Goal: Ask a question

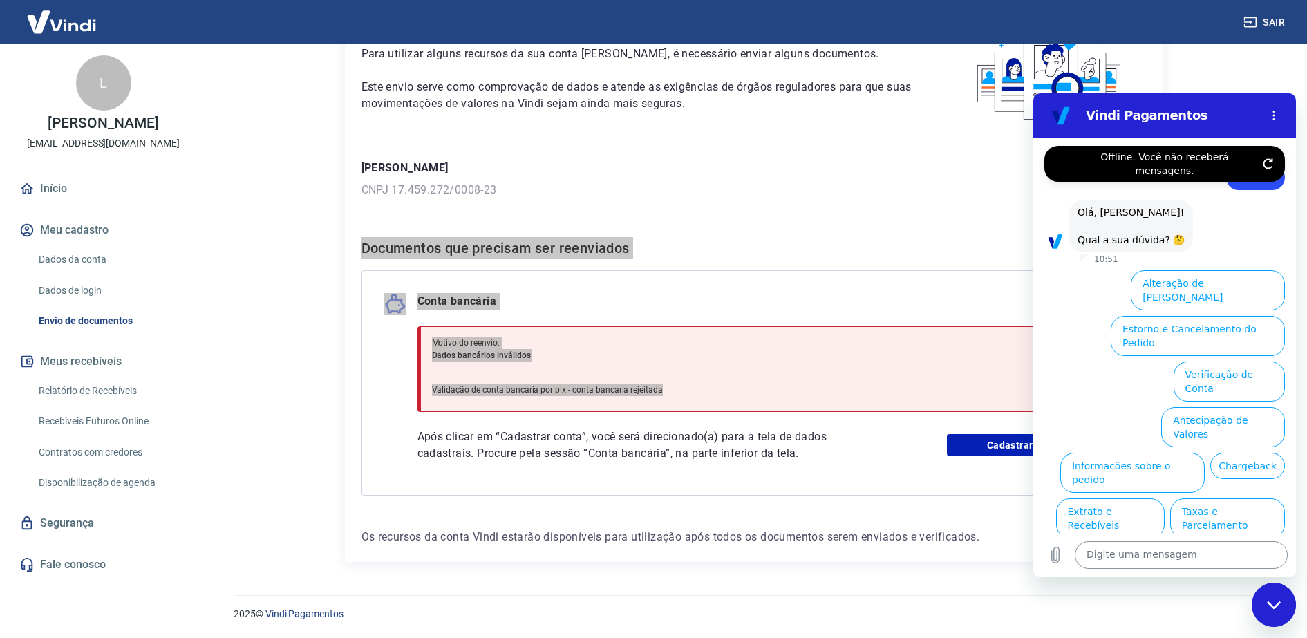
click at [1099, 550] on textarea at bounding box center [1181, 555] width 213 height 28
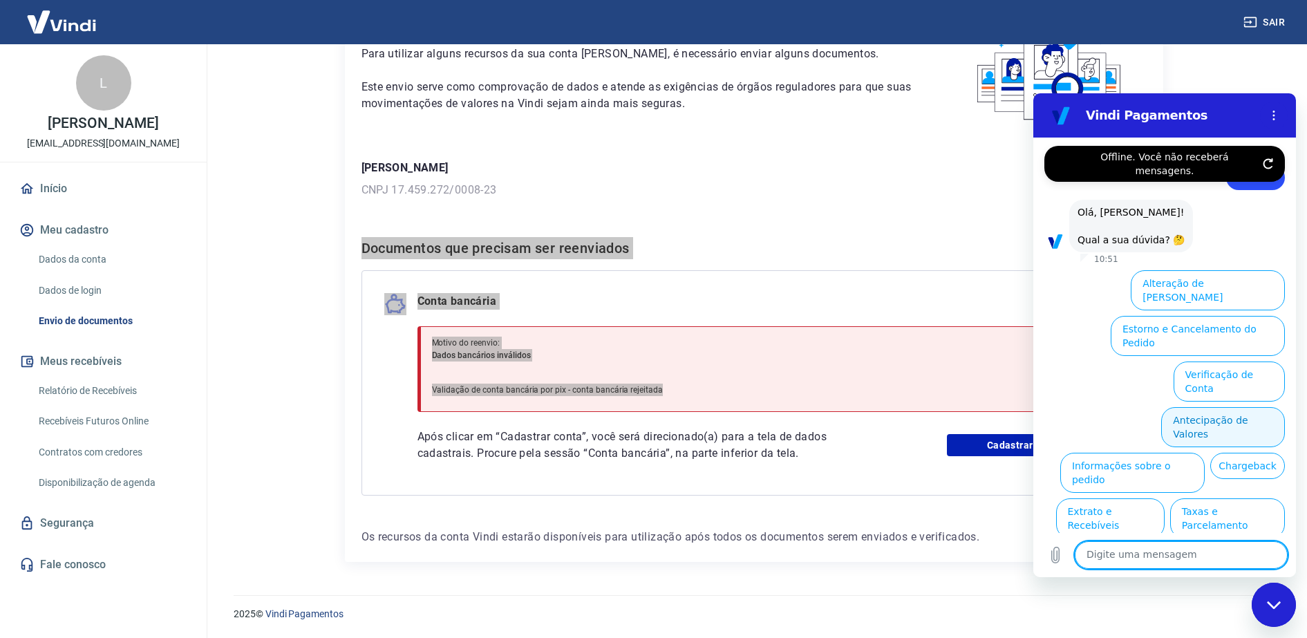
click at [1173, 407] on button "Antecipação de Valores" at bounding box center [1223, 427] width 124 height 40
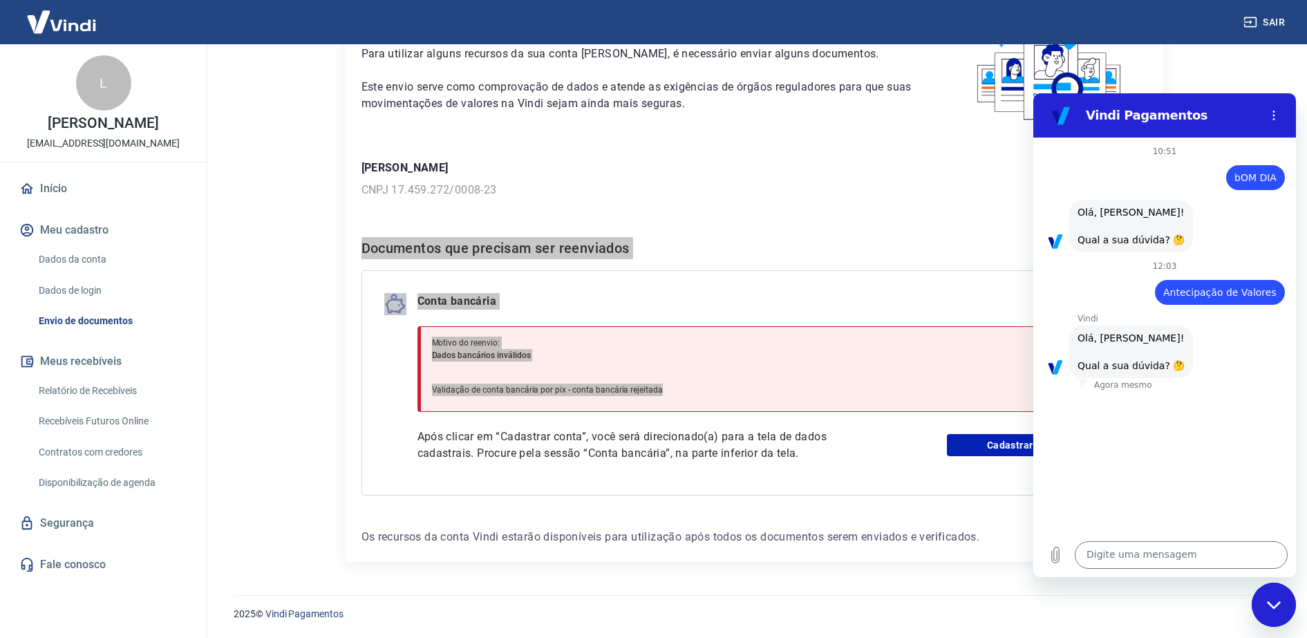
scroll to position [147, 0]
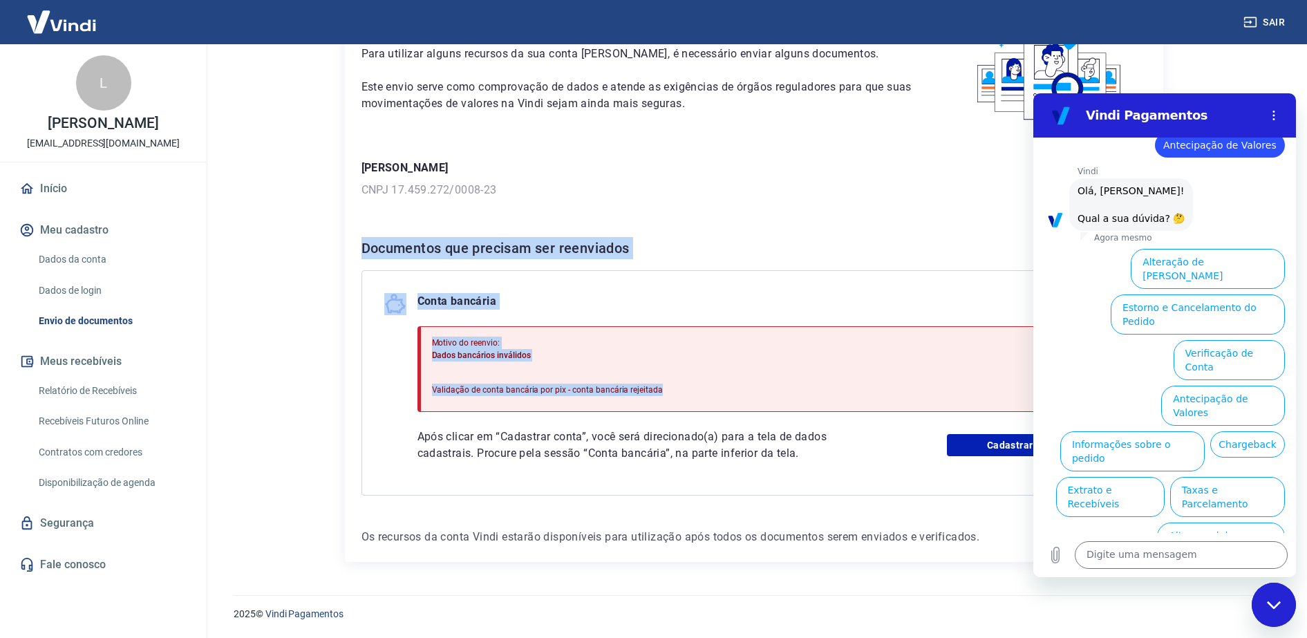
click at [952, 246] on h6 "Documentos que precisam ser reenviados" at bounding box center [753, 248] width 785 height 22
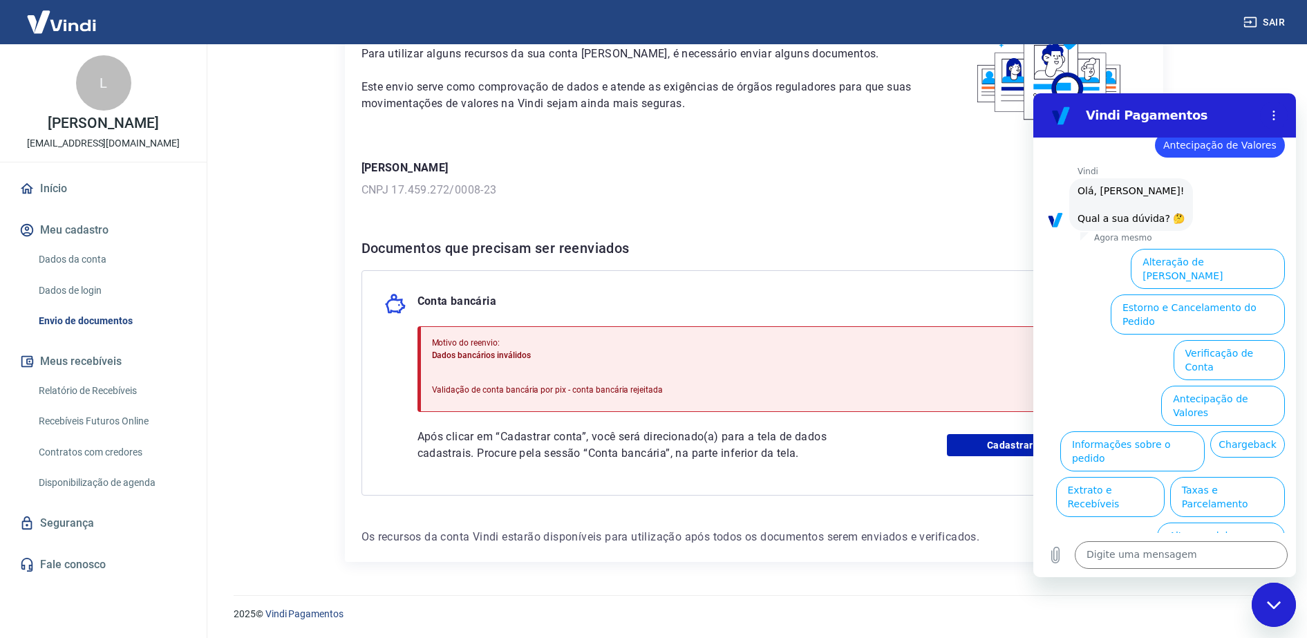
click at [945, 255] on h6 "Documentos que precisam ser reenviados" at bounding box center [753, 248] width 785 height 22
click at [1180, 386] on button "Antecipação de Valores" at bounding box center [1223, 406] width 124 height 40
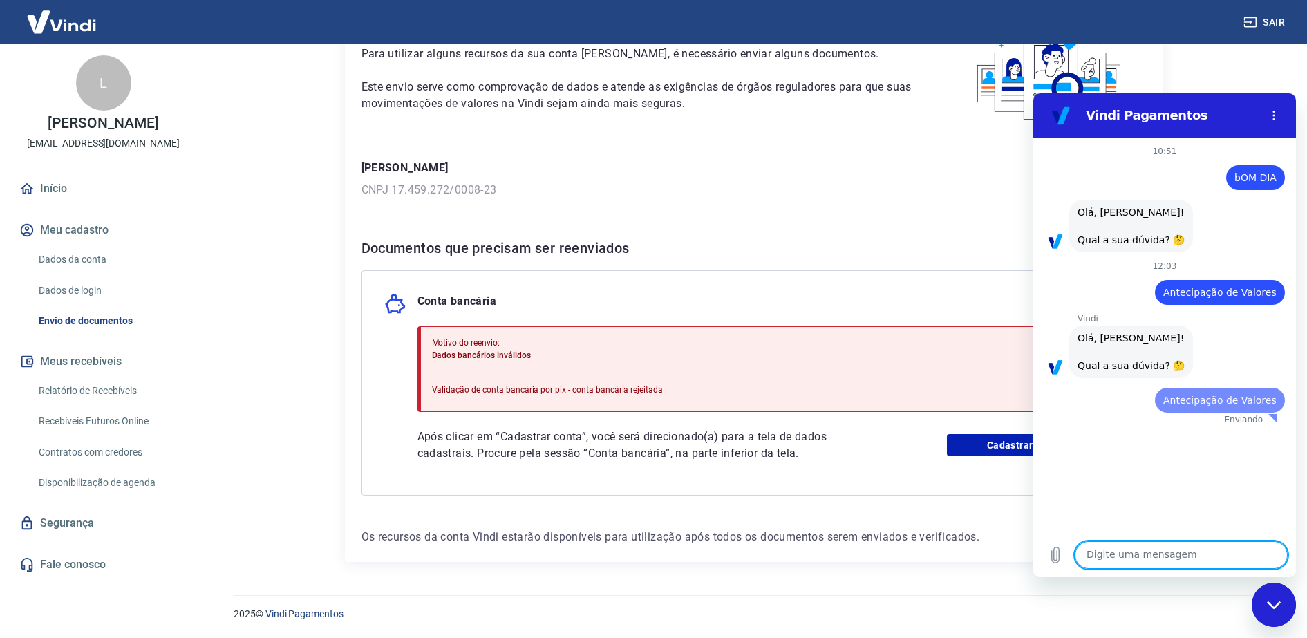
scroll to position [0, 0]
click at [58, 201] on link "Início" at bounding box center [103, 188] width 173 height 30
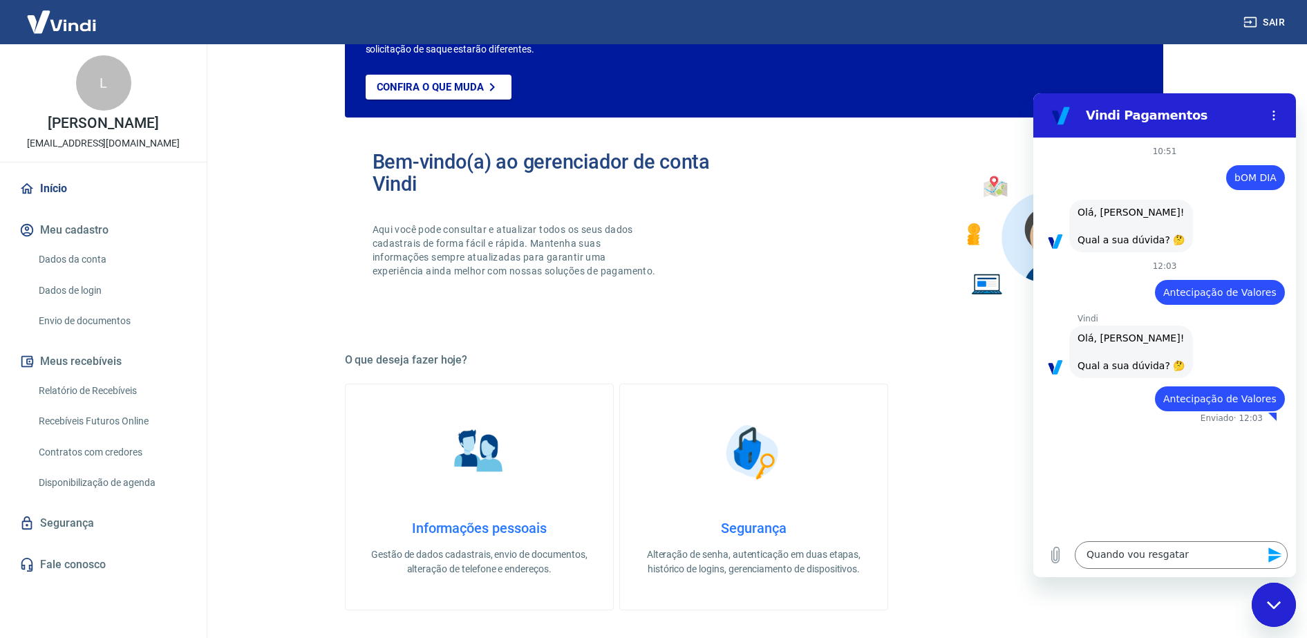
scroll to position [583, 0]
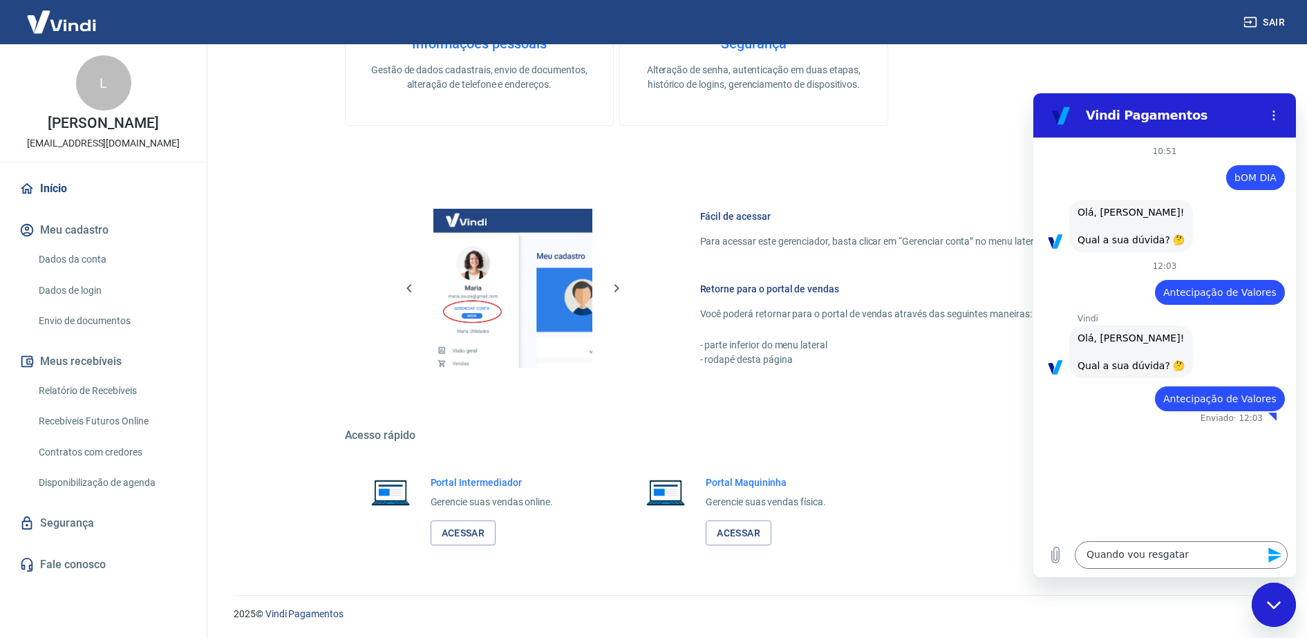
click at [99, 401] on link "Relatório de Recebíveis" at bounding box center [111, 391] width 157 height 28
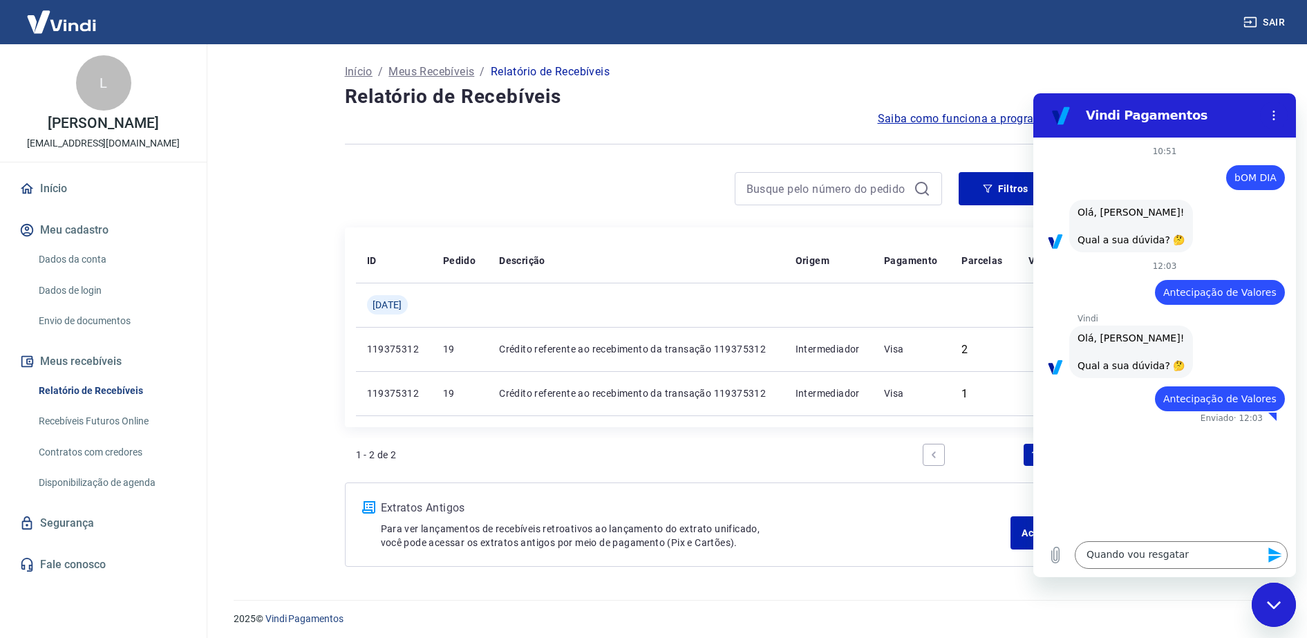
click at [102, 433] on link "Recebíveis Futuros Online" at bounding box center [111, 421] width 157 height 28
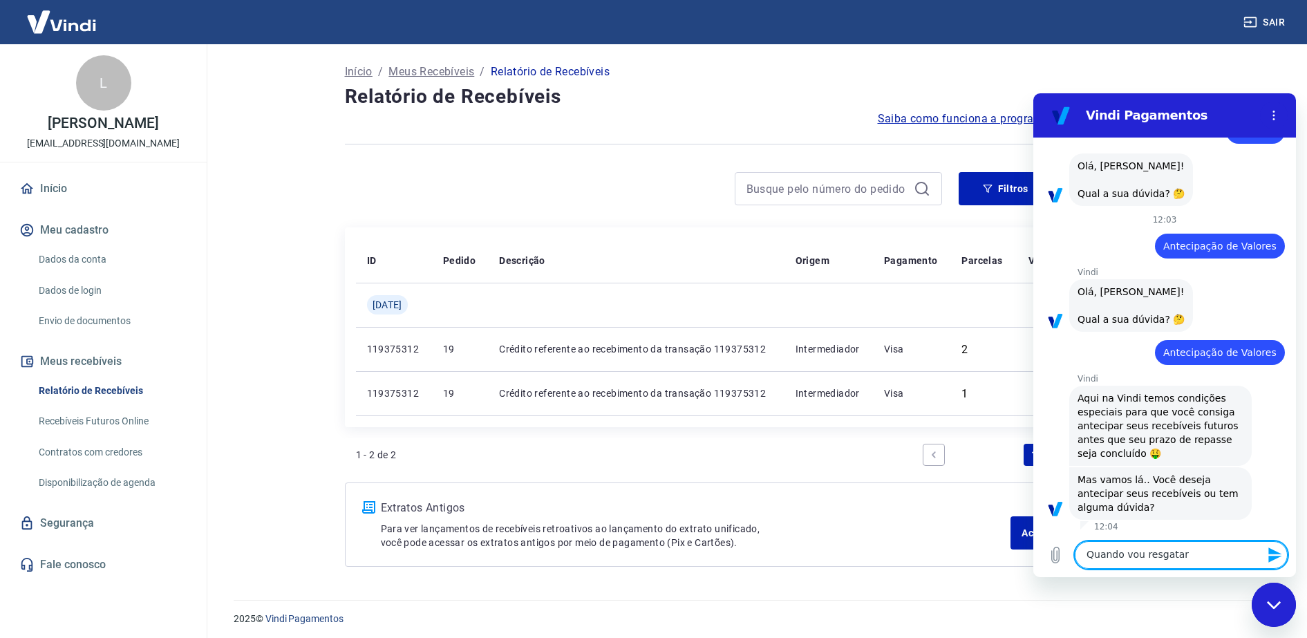
scroll to position [113, 0]
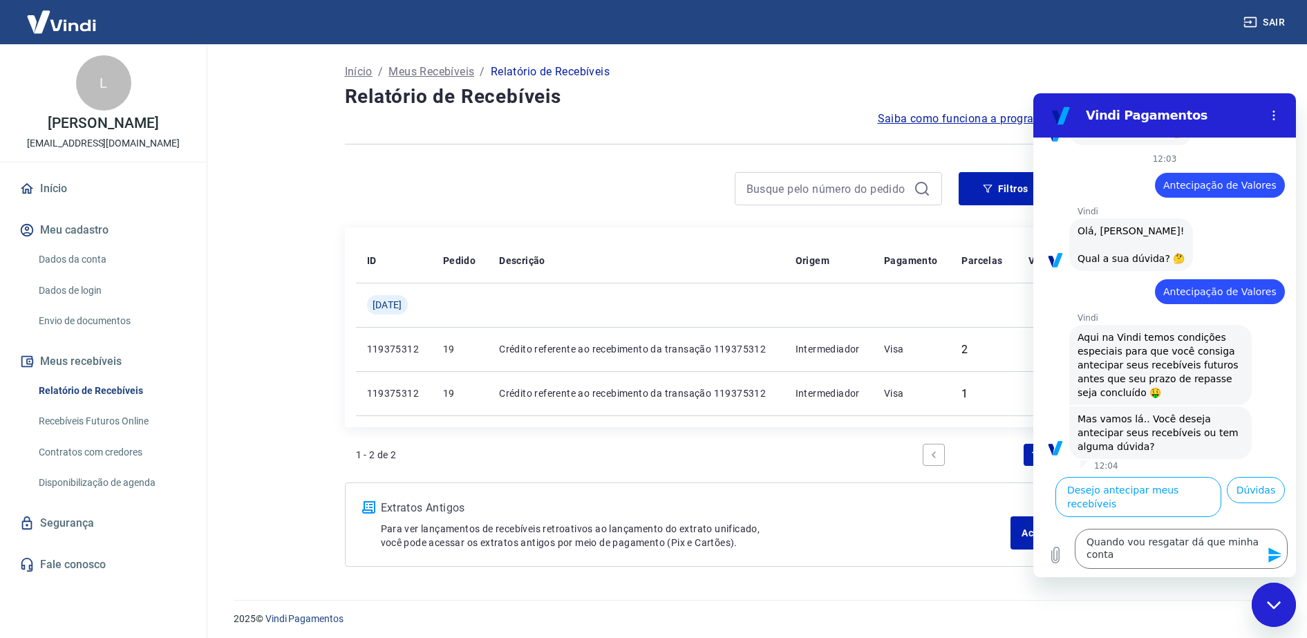
click at [102, 335] on link "Envio de documentos" at bounding box center [111, 321] width 157 height 28
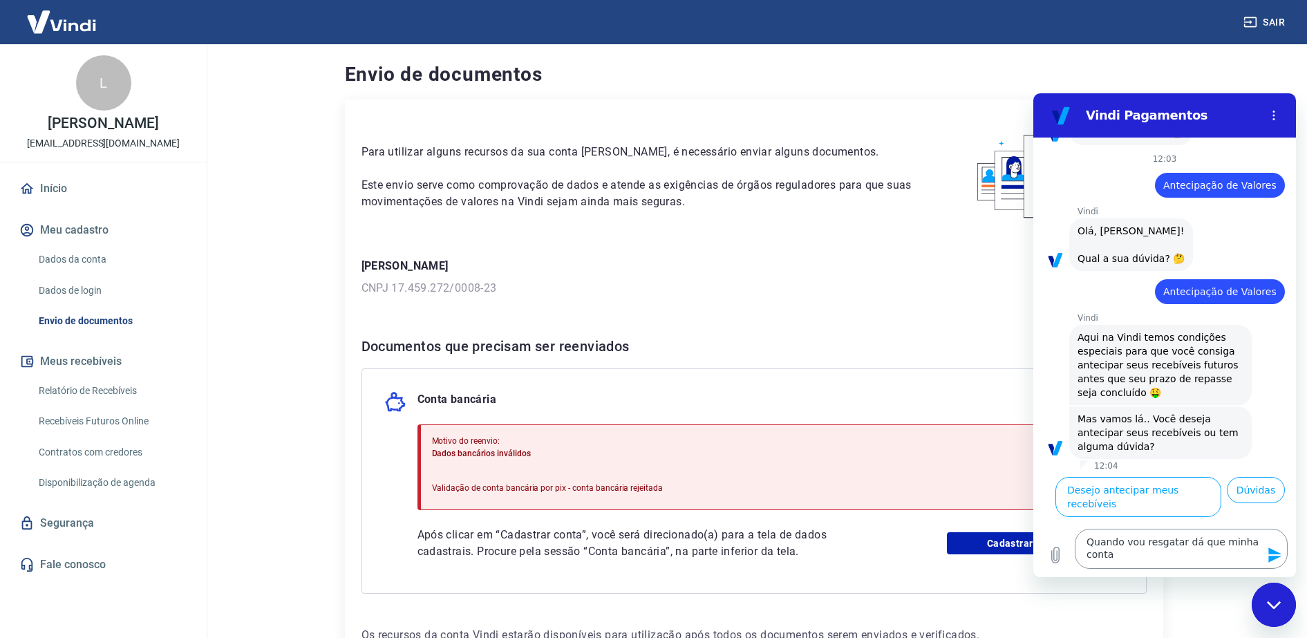
click at [1126, 550] on textarea "Quando vou resgatar dá que minha conta" at bounding box center [1181, 549] width 213 height 40
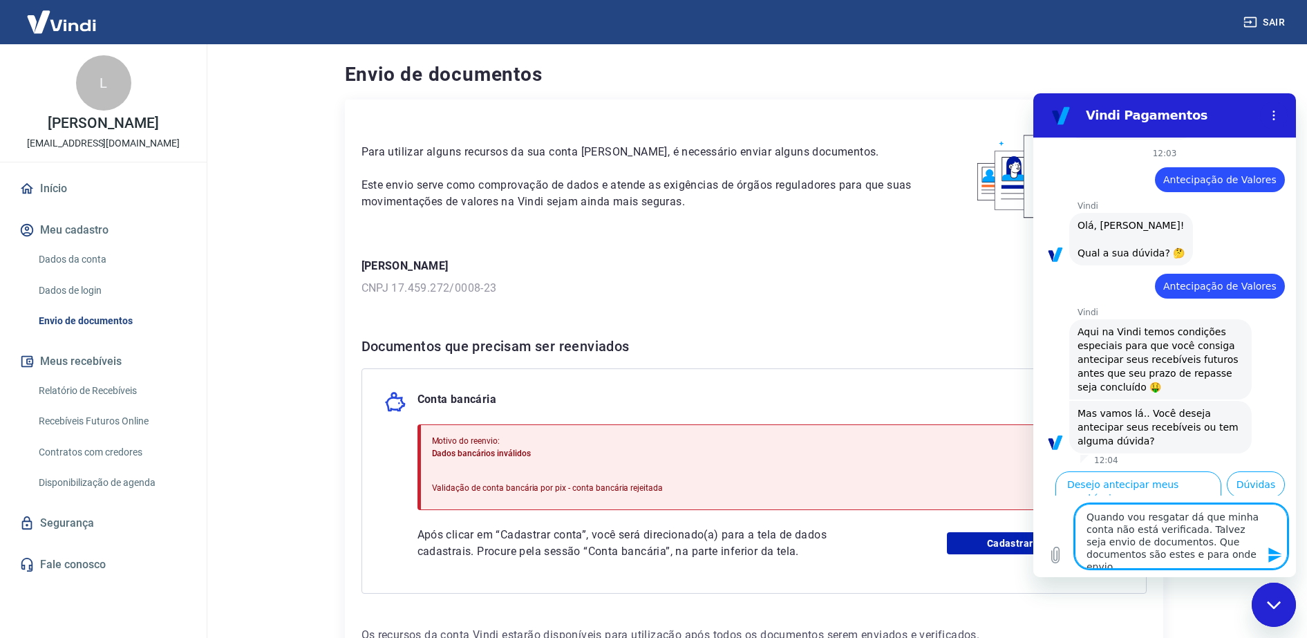
type textarea "Quando vou resgatar dá que minha conta não está verificada. Talvez seja envio d…"
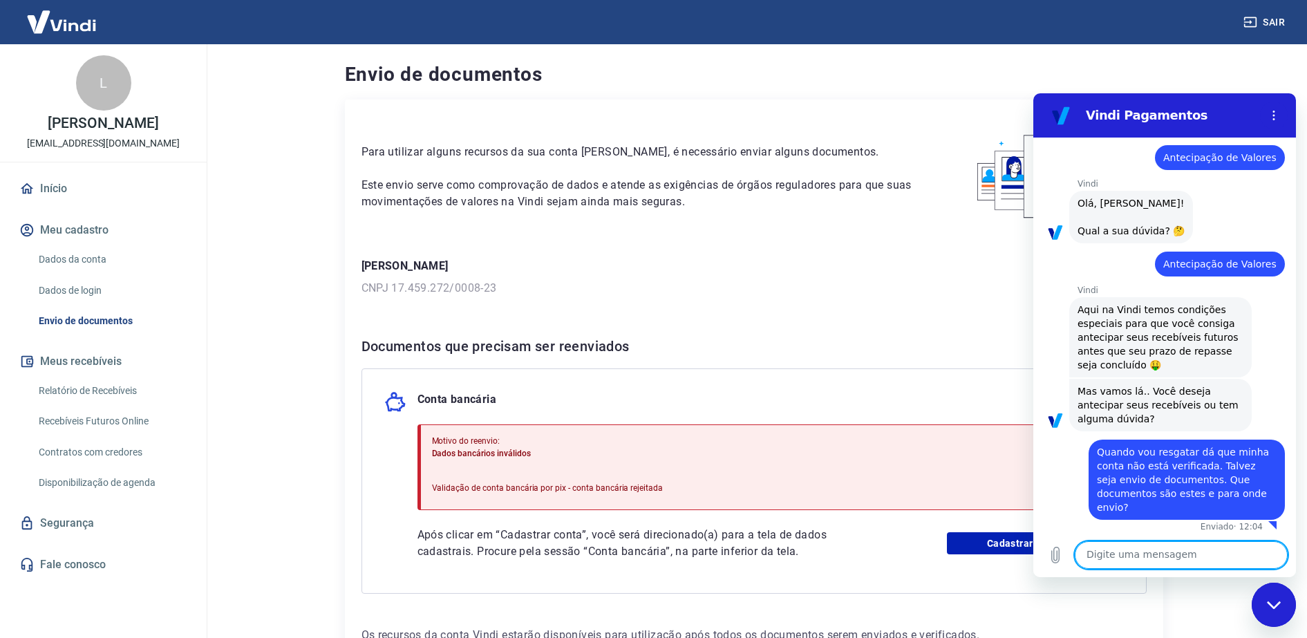
scroll to position [138, 0]
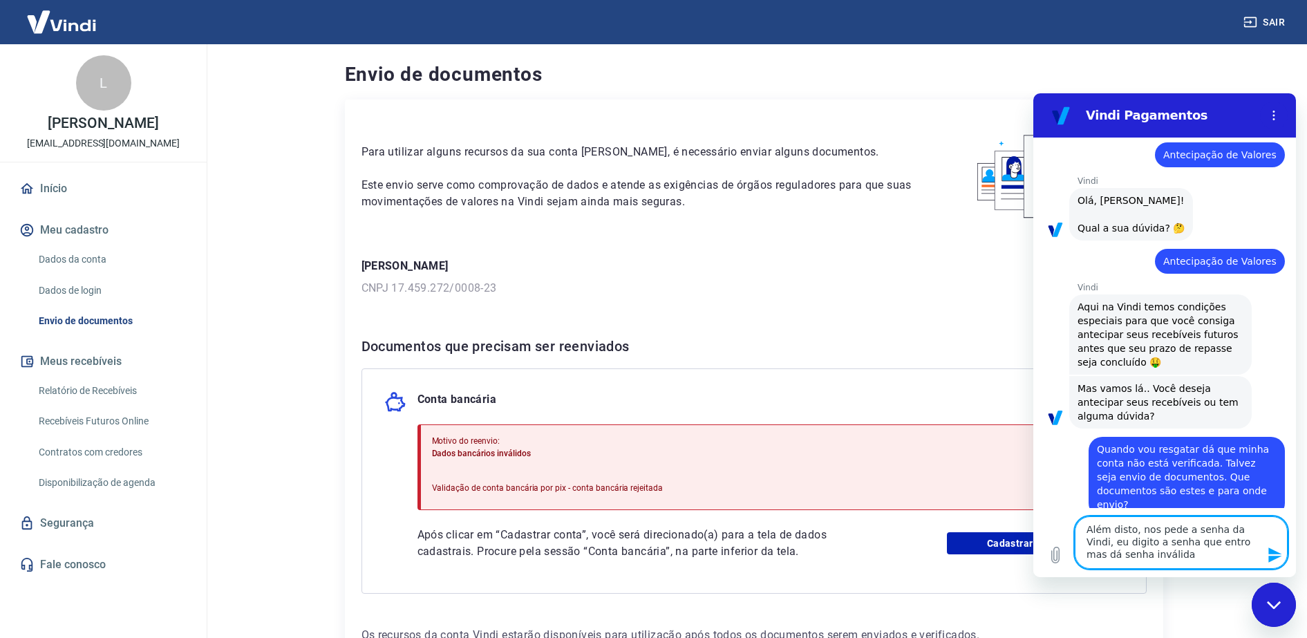
type textarea "Além disto, nos pede a senha da Vindi, eu digito a senha que entro mas dá senha…"
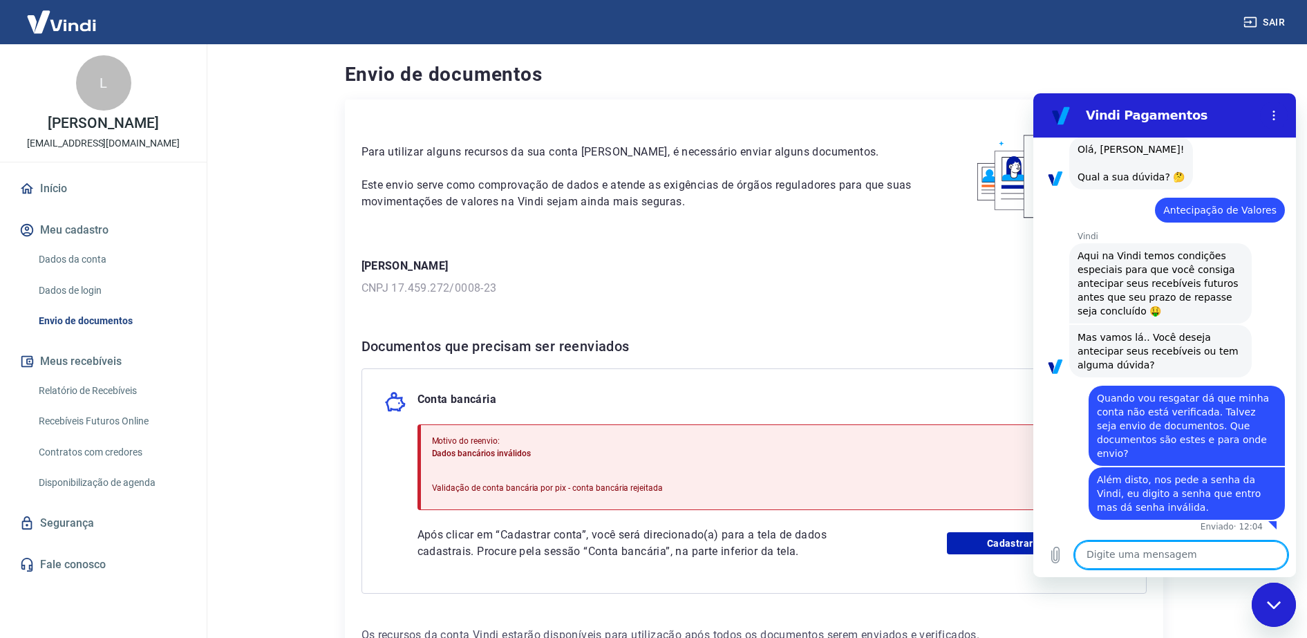
scroll to position [191, 0]
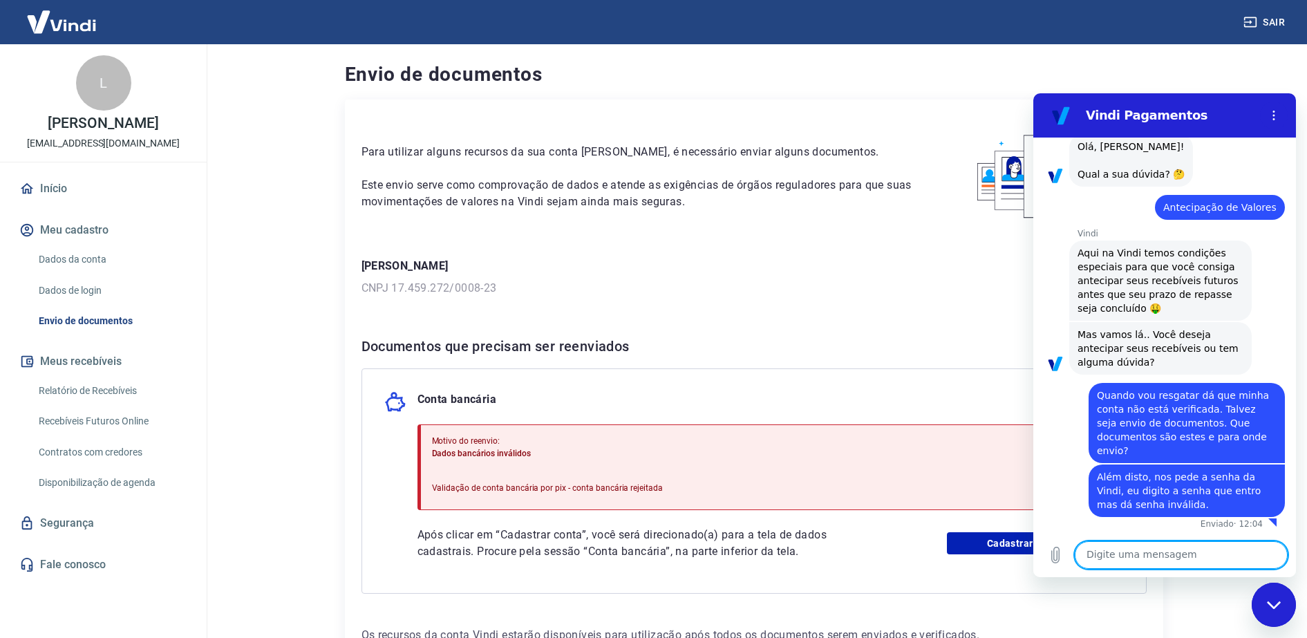
click at [111, 435] on link "Recebíveis Futuros Online" at bounding box center [111, 421] width 157 height 28
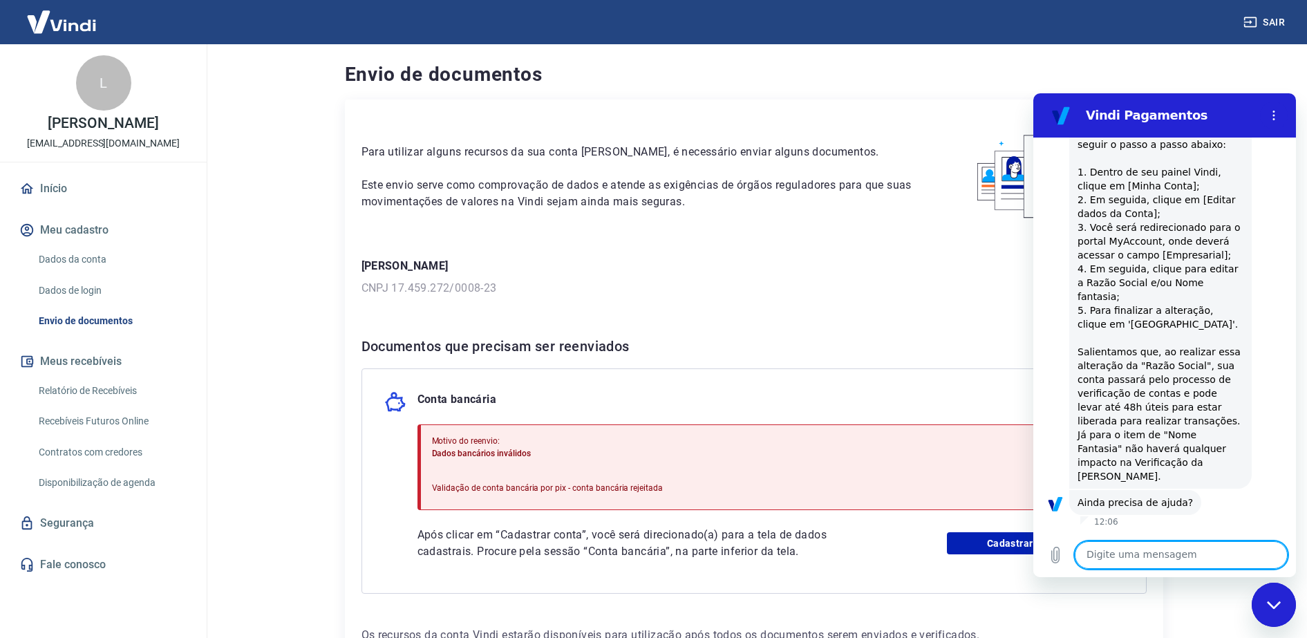
scroll to position [695, 0]
click at [1203, 531] on button "Sim" at bounding box center [1217, 544] width 40 height 26
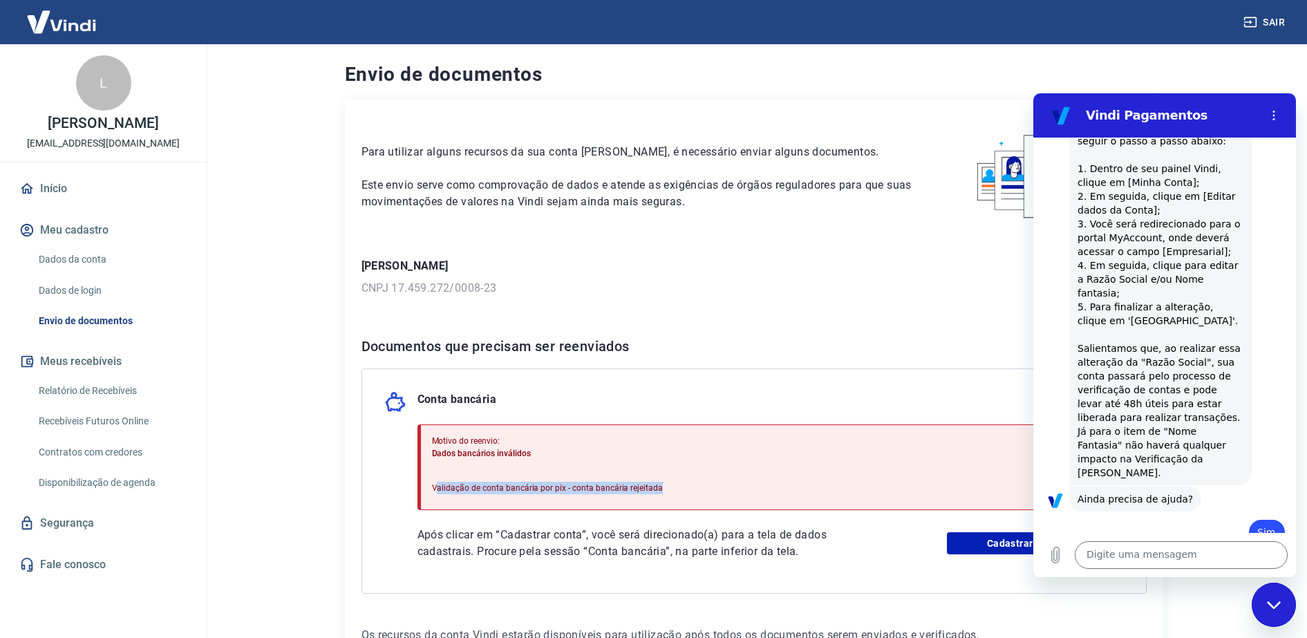
drag, startPoint x: 435, startPoint y: 484, endPoint x: 681, endPoint y: 504, distance: 247.5
click at [681, 504] on div "Motivo do reenvio: Dados bancários inválidos Validação de conta bancária por pi…" at bounding box center [770, 467] width 706 height 86
copy p "alidação de conta bancária por pix - conta bancária rejeitada"
click at [1162, 551] on textarea at bounding box center [1181, 555] width 213 height 28
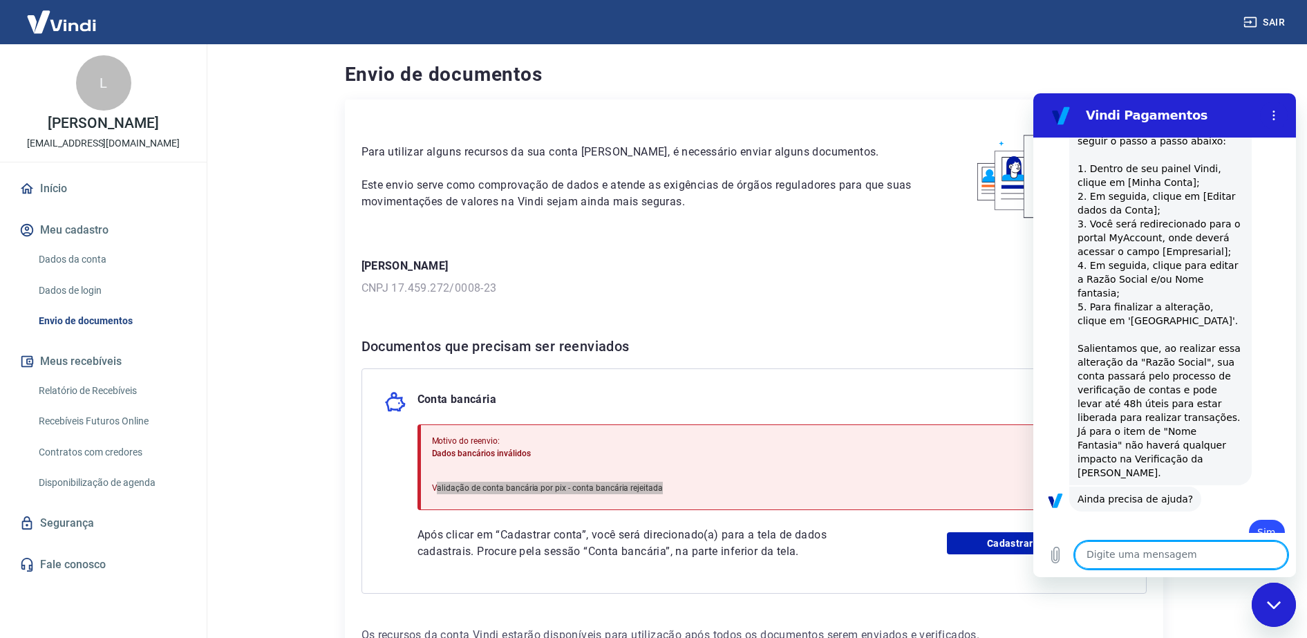
paste textarea "alidação de conta bancária por pix - conta bancária rejeitada"
click at [1087, 541] on textarea "alidação de conta bancária por pix - conta bancária rejeitada" at bounding box center [1181, 549] width 213 height 40
click at [1203, 552] on textarea "Validação de conta bancária por pix - conta bancária rejeitada" at bounding box center [1181, 549] width 213 height 40
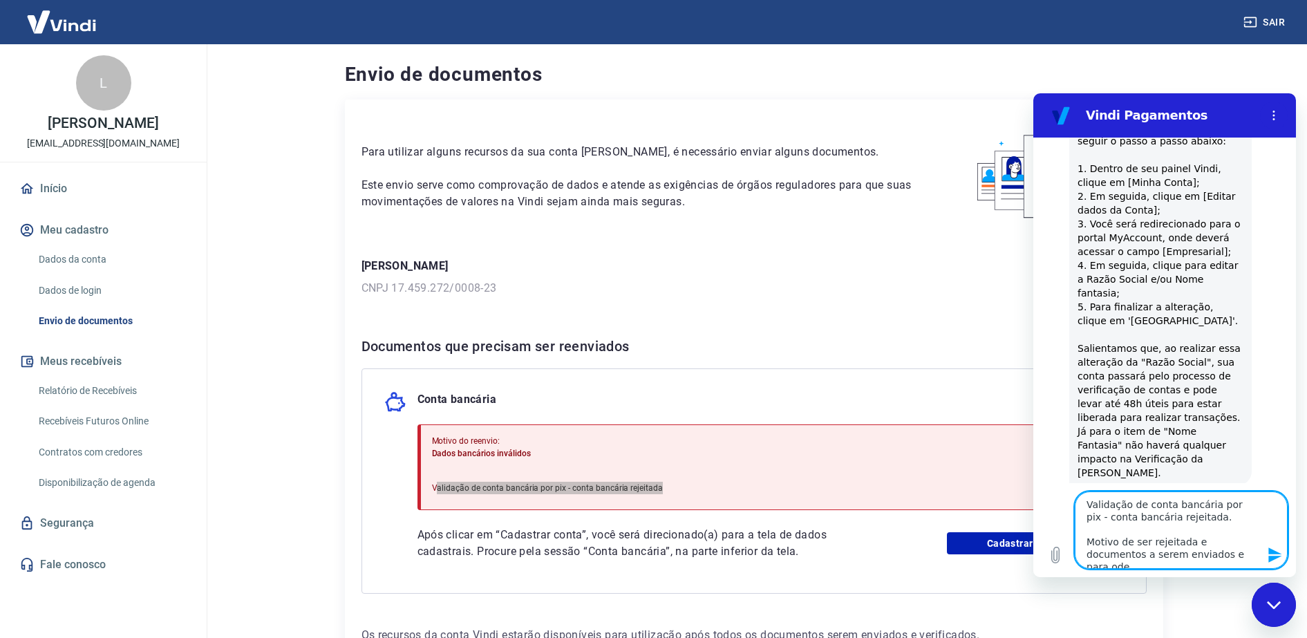
type textarea "Validação de conta bancária por pix - conta bancária rejeitada. Motivo de ser r…"
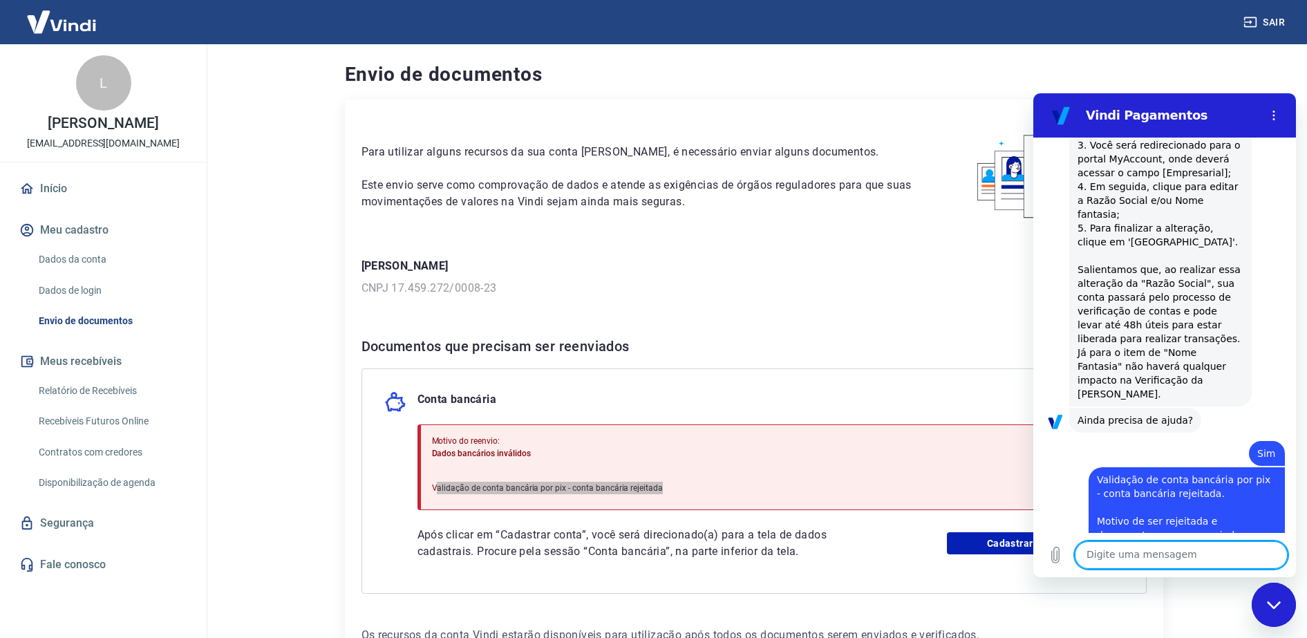
scroll to position [777, 0]
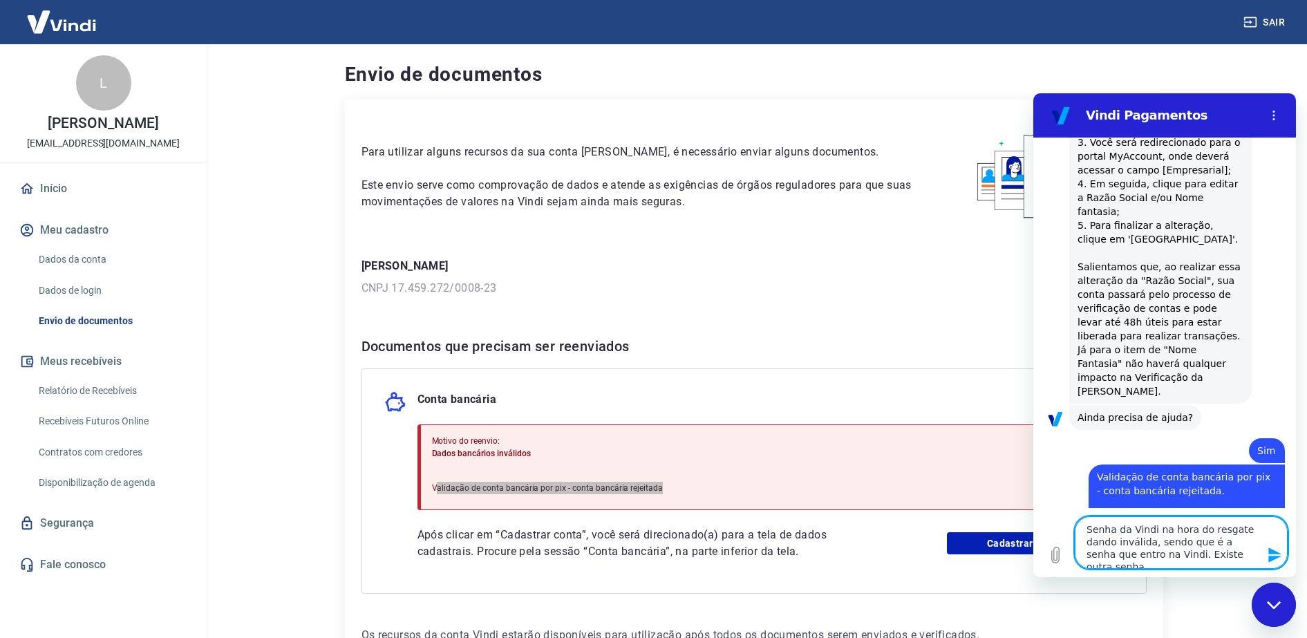
type textarea "Senha da Vindi na hora do resgate dando inválida, sendo que é a senha que entro…"
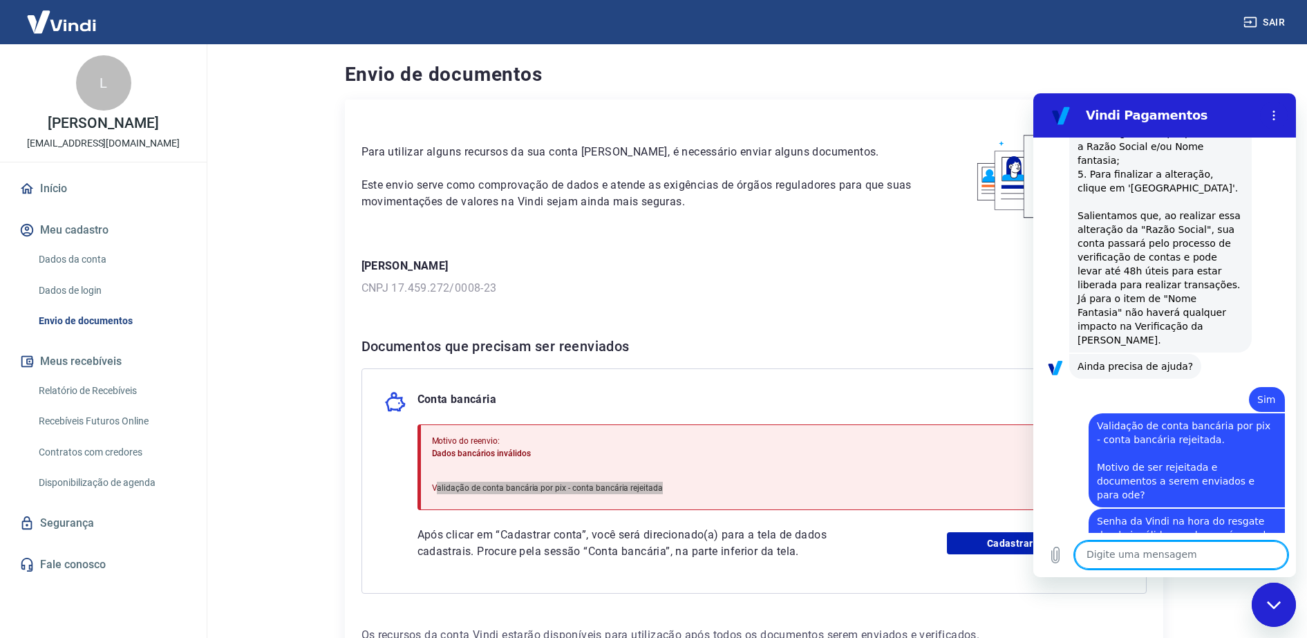
scroll to position [831, 0]
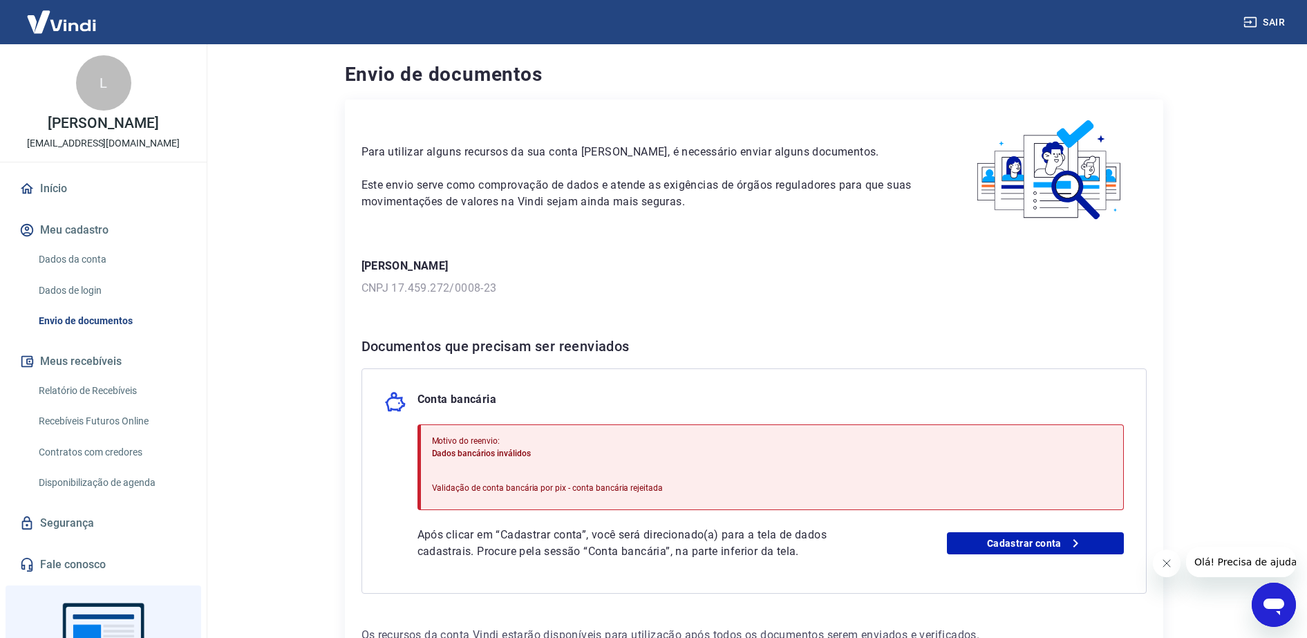
scroll to position [86, 0]
